Goal: Information Seeking & Learning: Learn about a topic

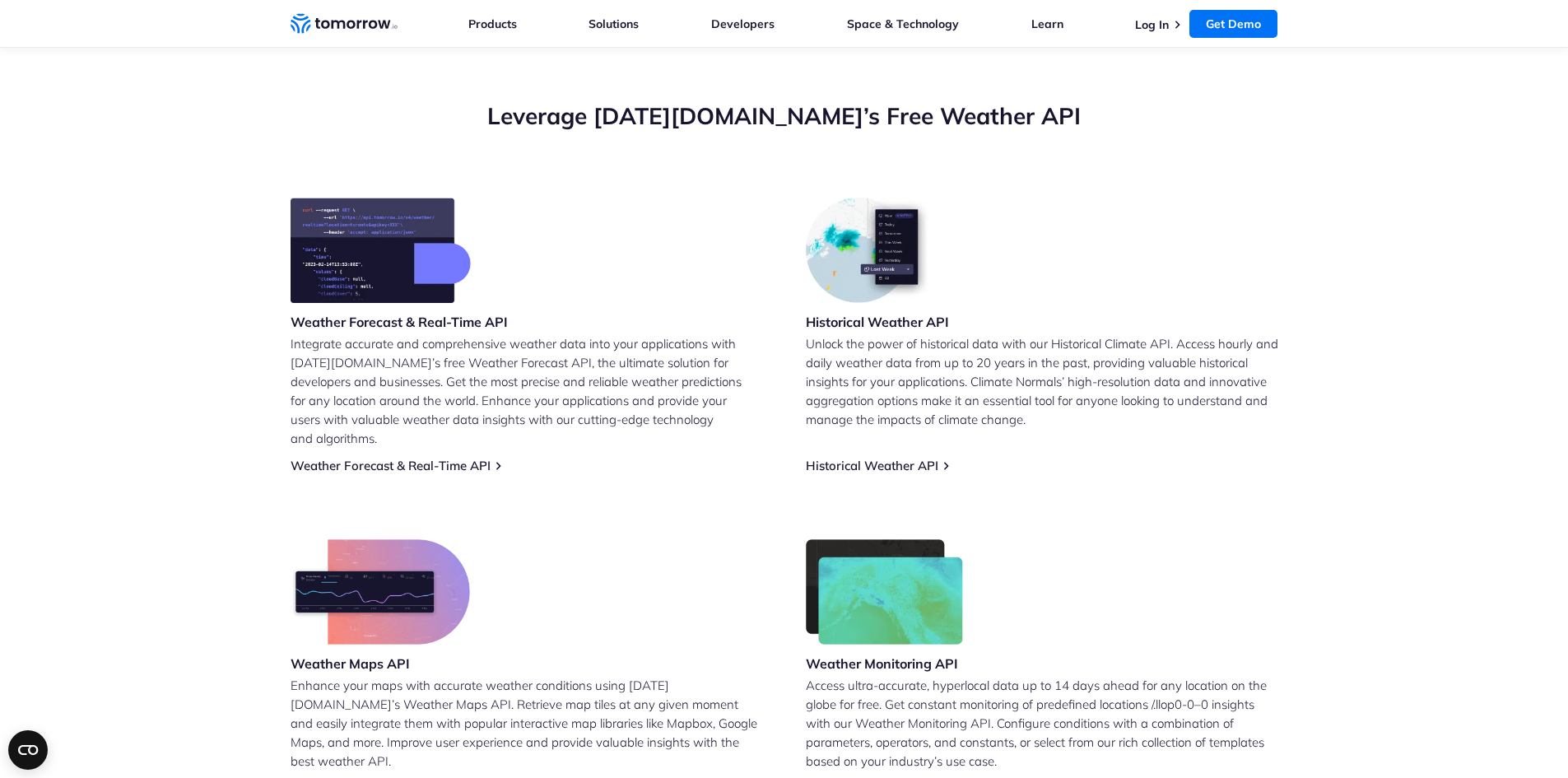
scroll to position [577, 0]
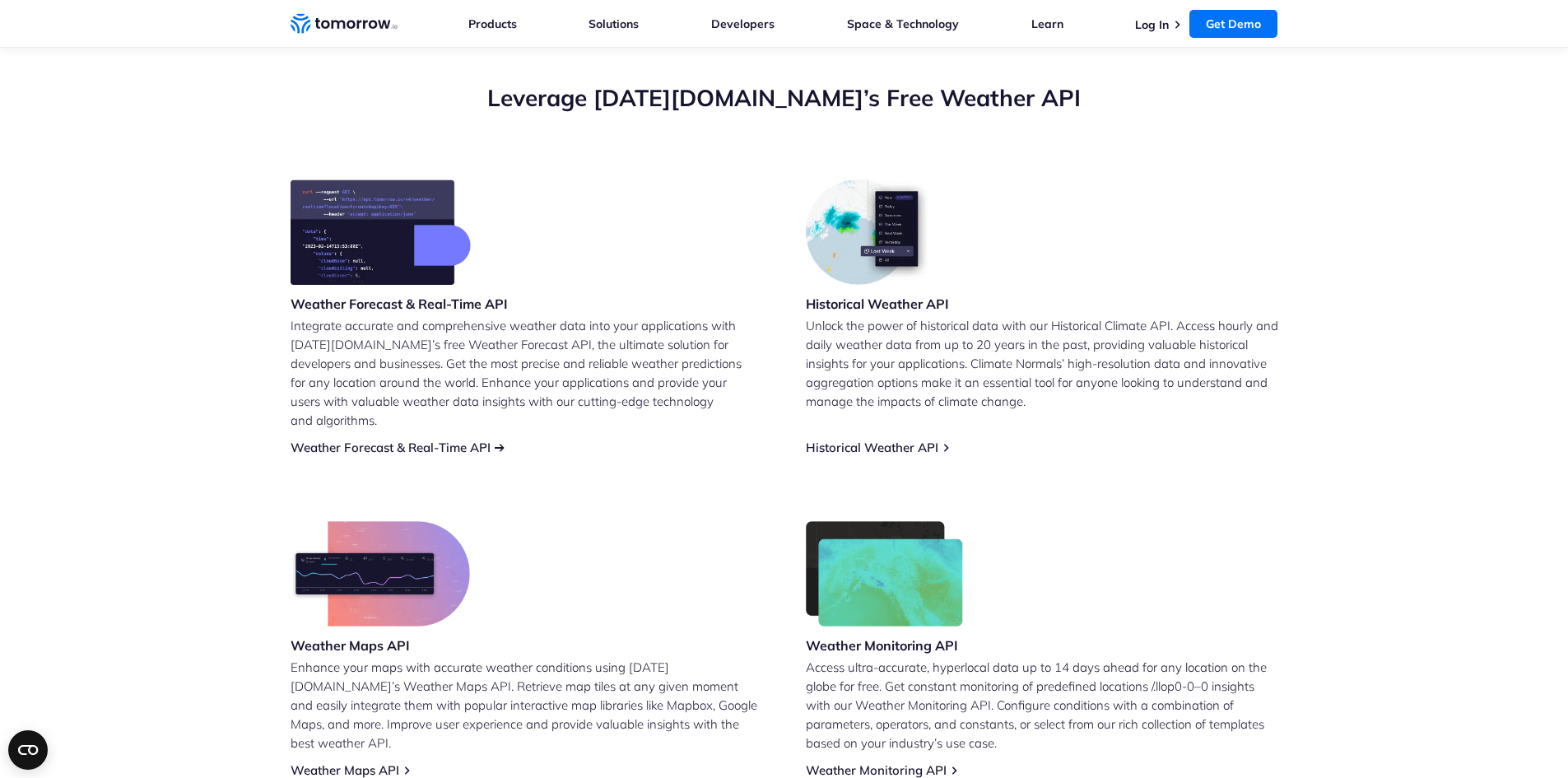
click at [420, 440] on link "Weather Forecast & Real-Time API" at bounding box center [391, 448] width 200 height 16
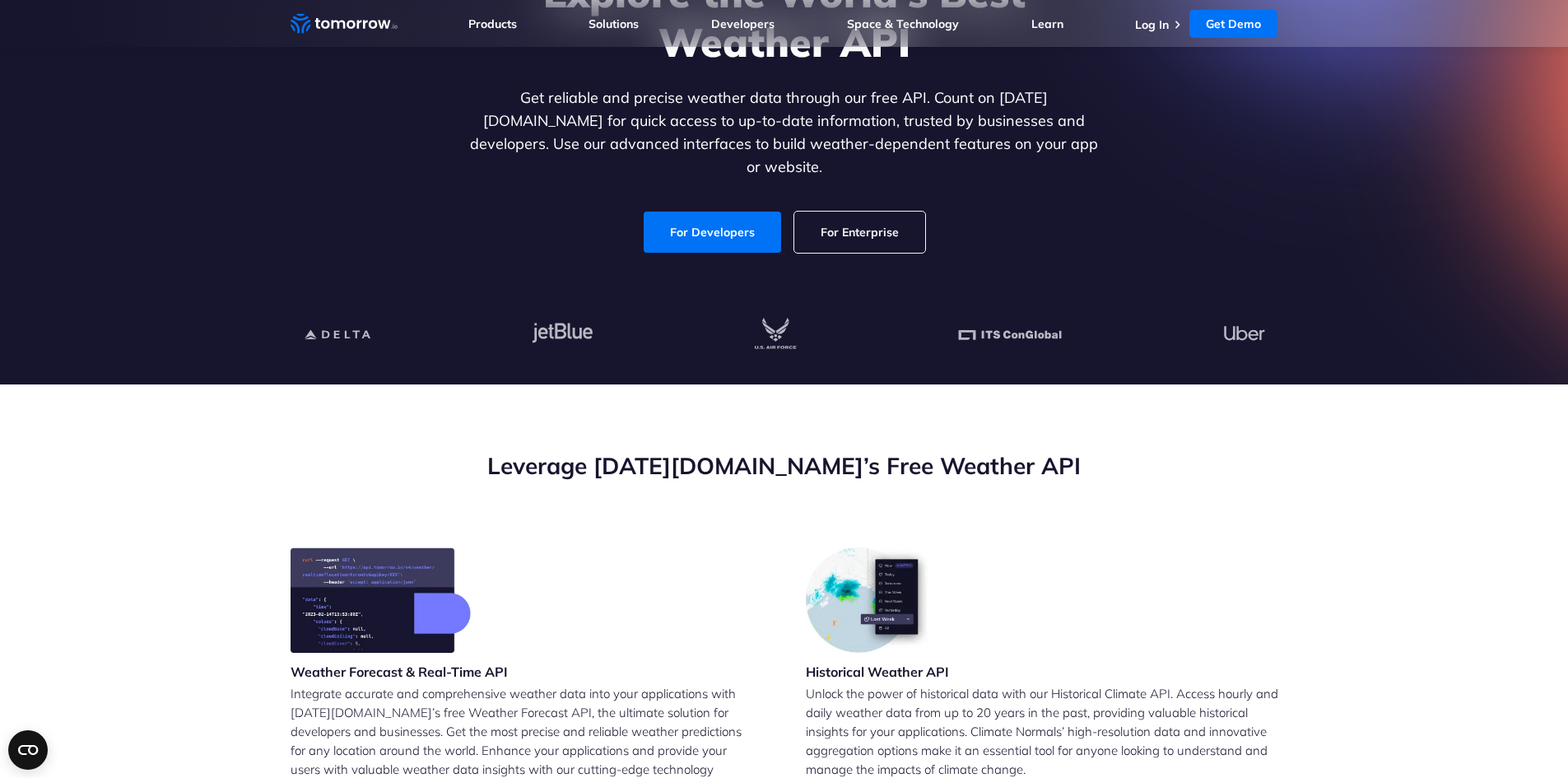
scroll to position [164, 0]
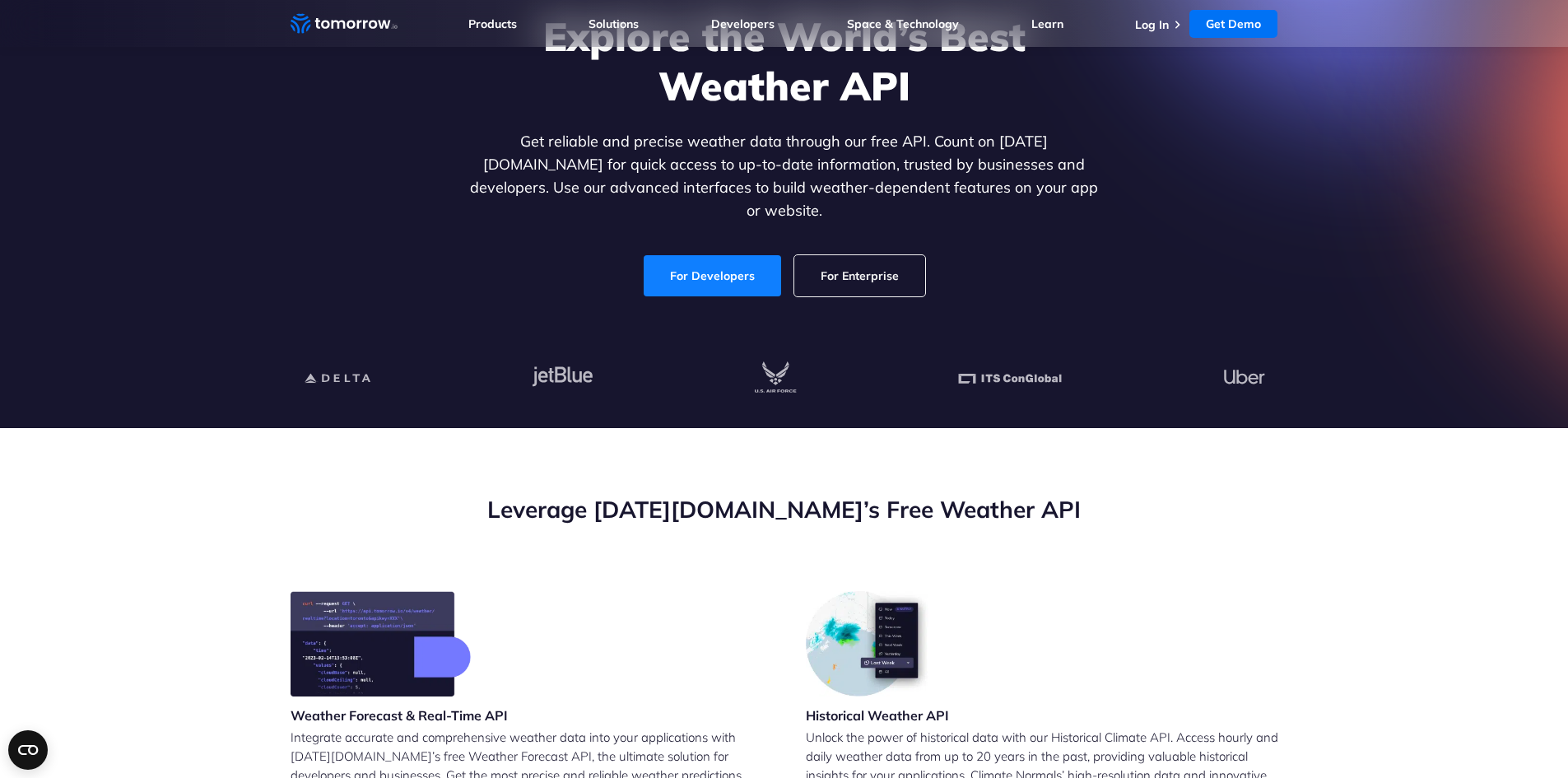
click at [749, 264] on link "For Developers" at bounding box center [713, 276] width 138 height 42
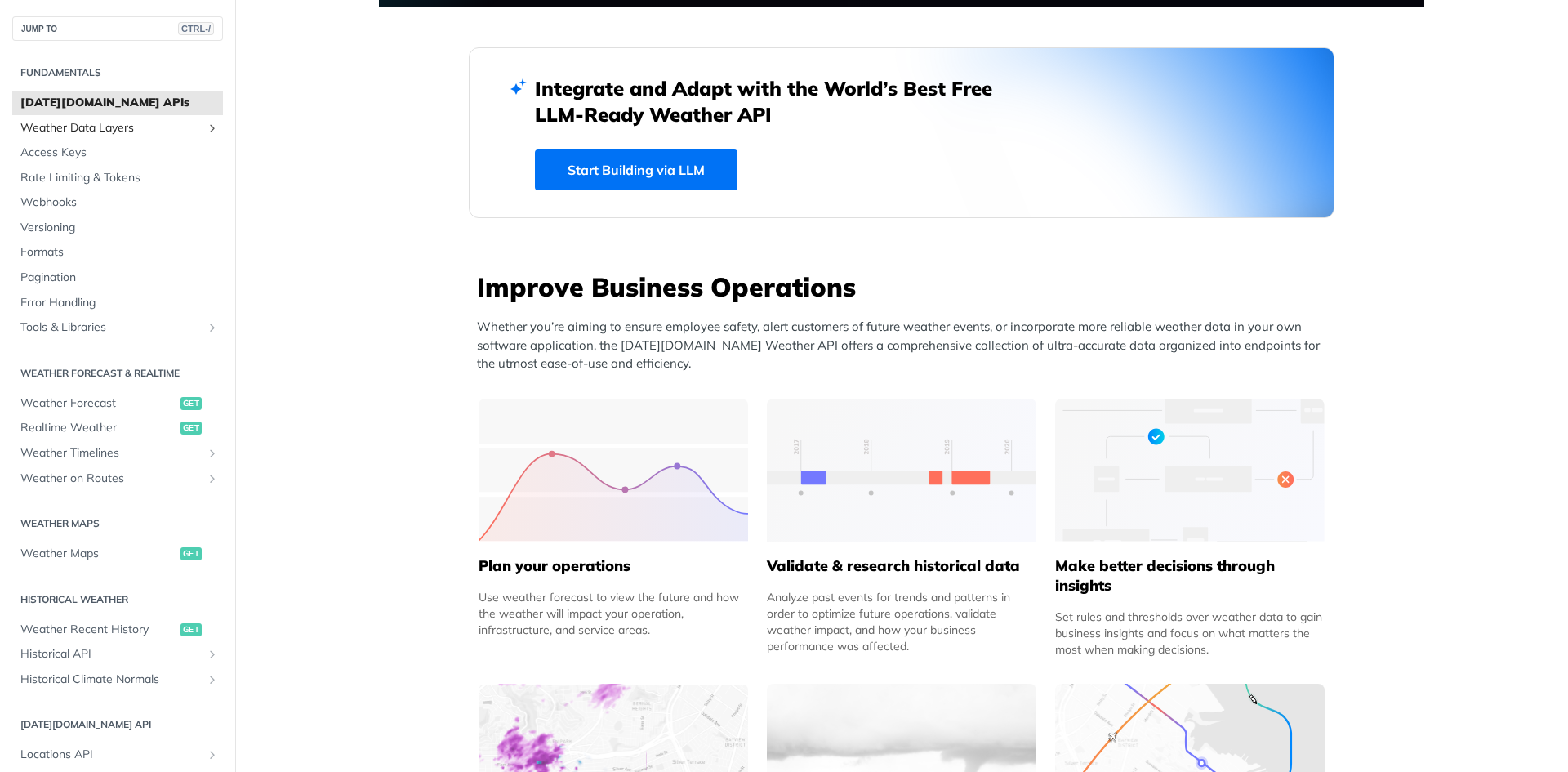
click at [125, 130] on span "Weather Data Layers" at bounding box center [111, 127] width 182 height 16
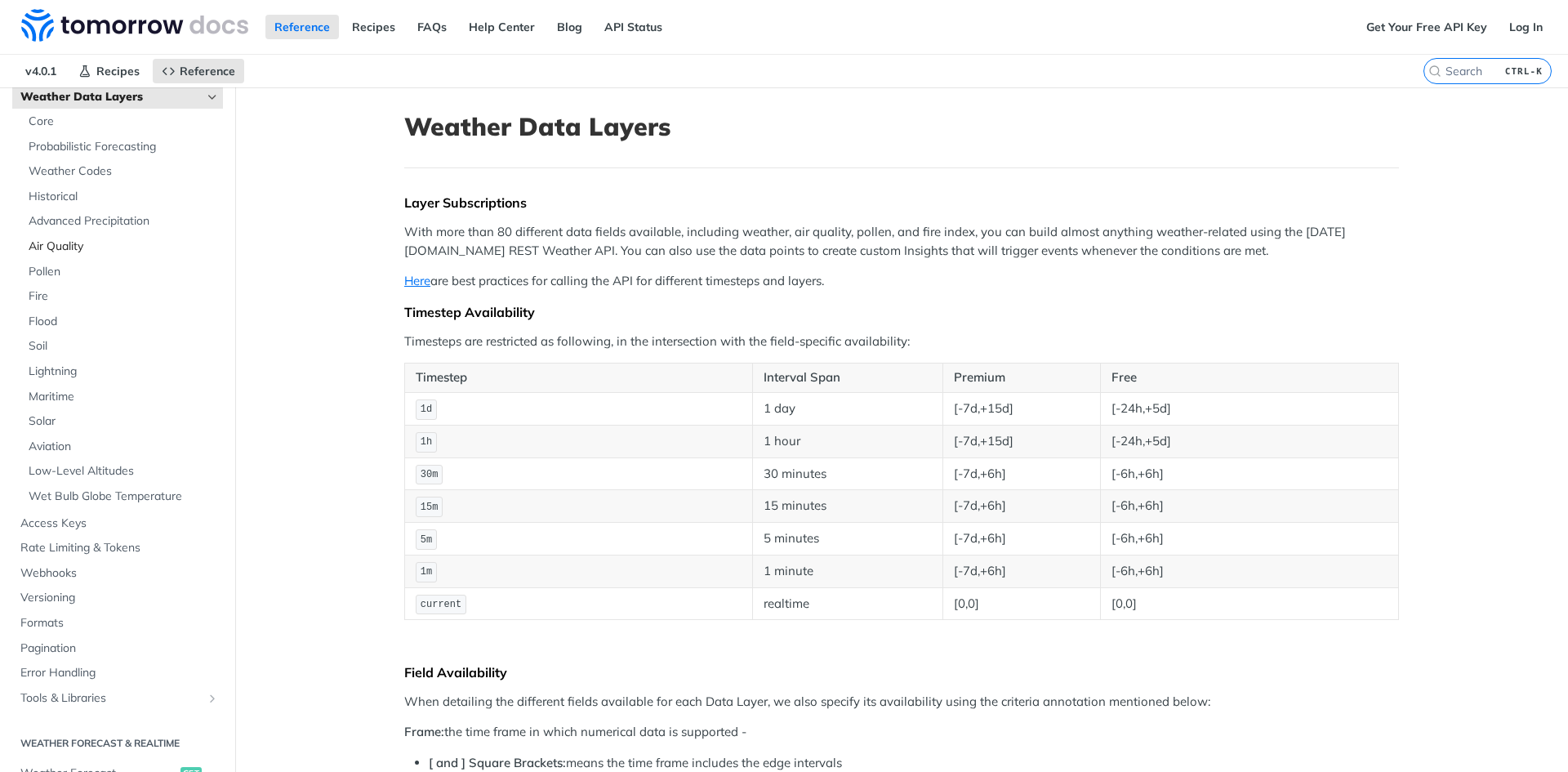
scroll to position [163, 0]
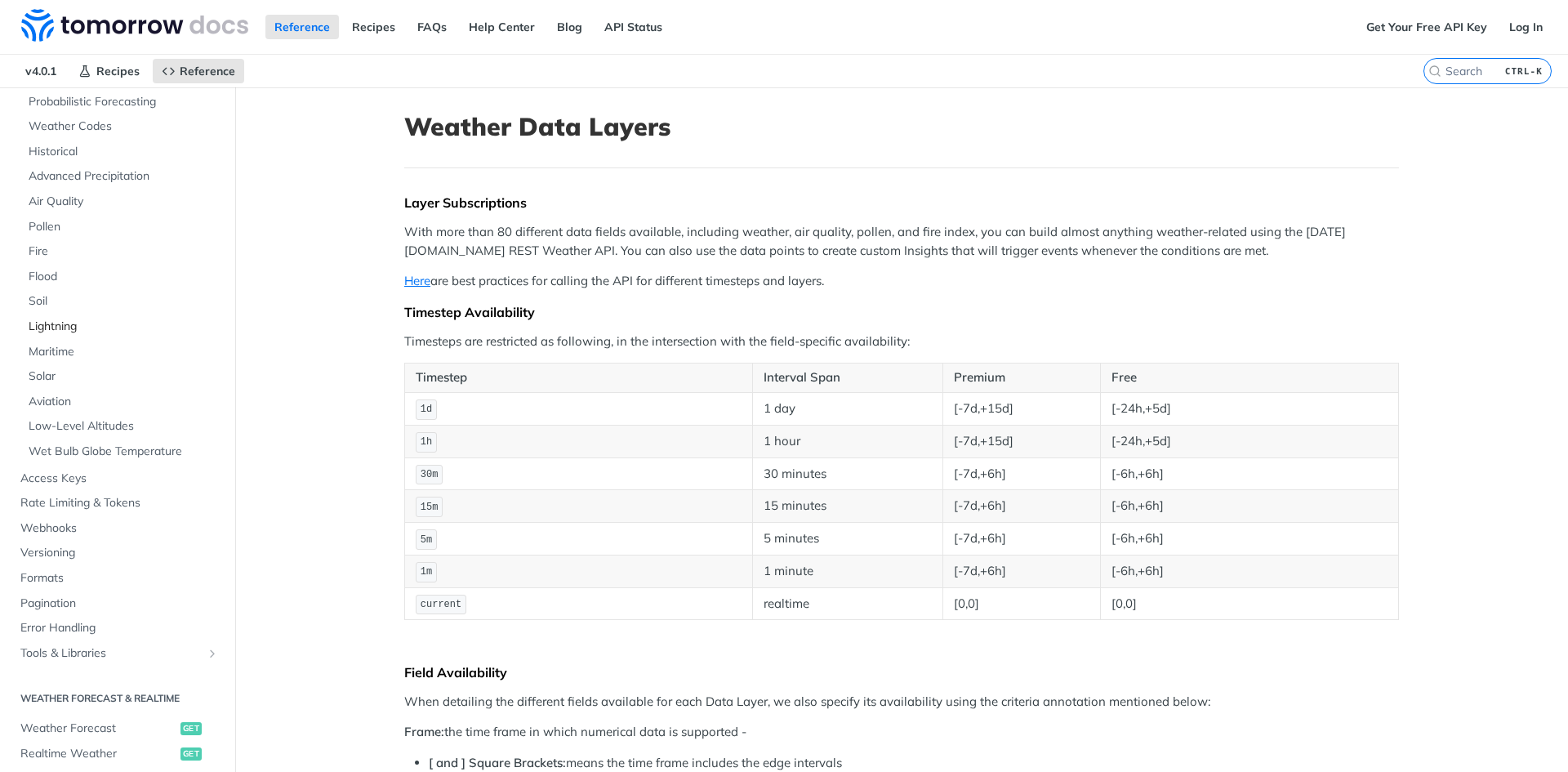
click at [68, 329] on span "Lightning" at bounding box center [124, 326] width 190 height 16
